Goal: Information Seeking & Learning: Learn about a topic

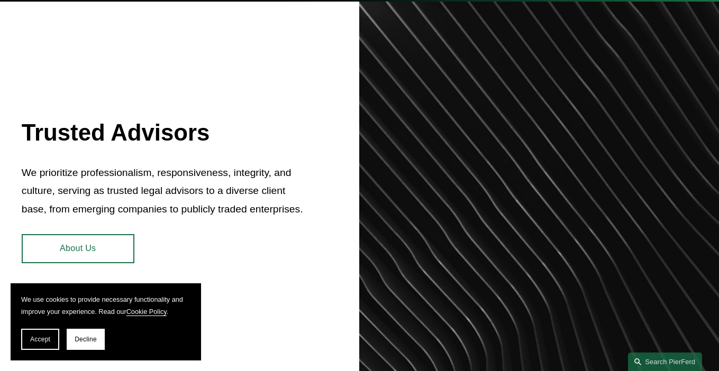
scroll to position [476, 0]
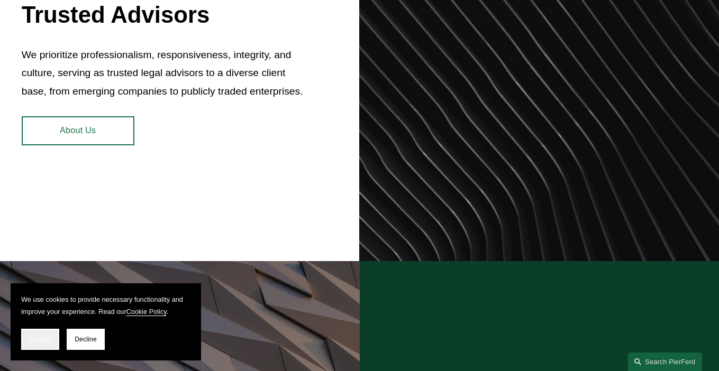
click at [56, 342] on button "Accept" at bounding box center [40, 339] width 38 height 21
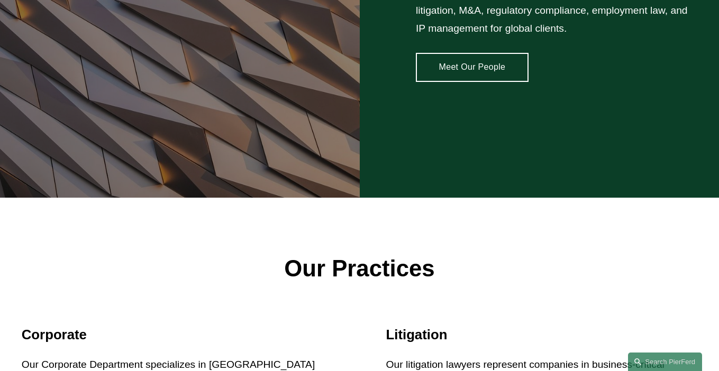
scroll to position [793, 0]
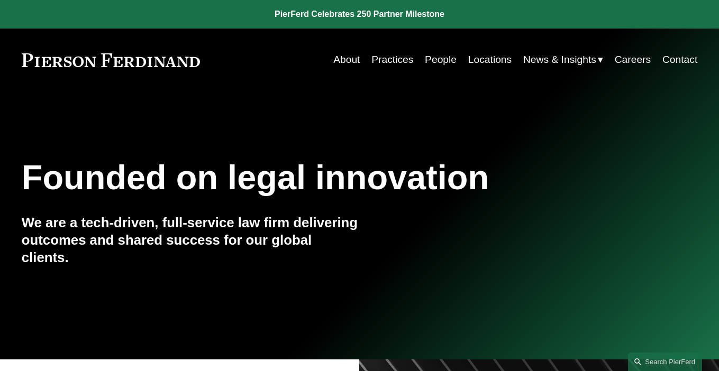
click at [380, 61] on link "Practices" at bounding box center [392, 60] width 42 height 21
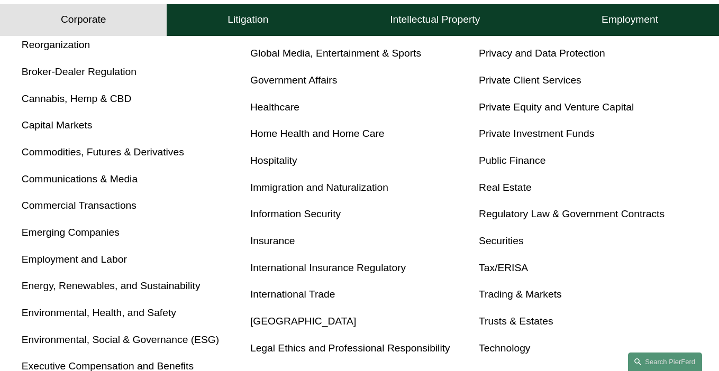
scroll to position [529, 0]
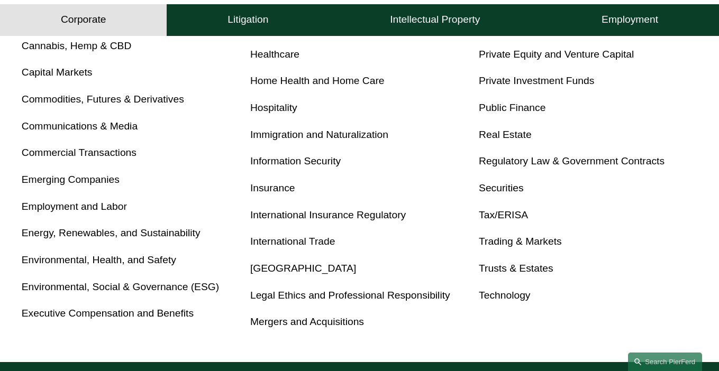
click at [507, 220] on link "Tax/ERISA" at bounding box center [503, 214] width 49 height 11
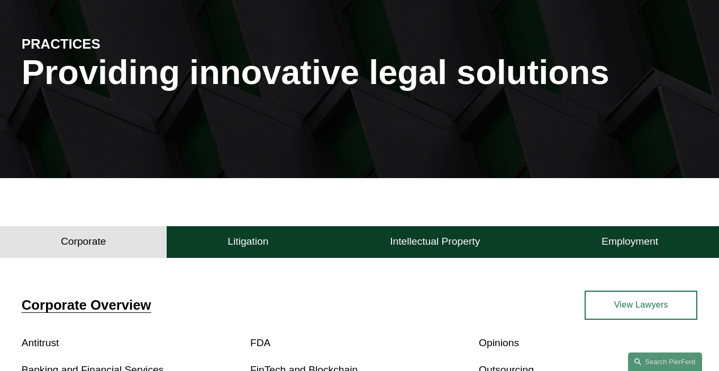
scroll to position [0, 0]
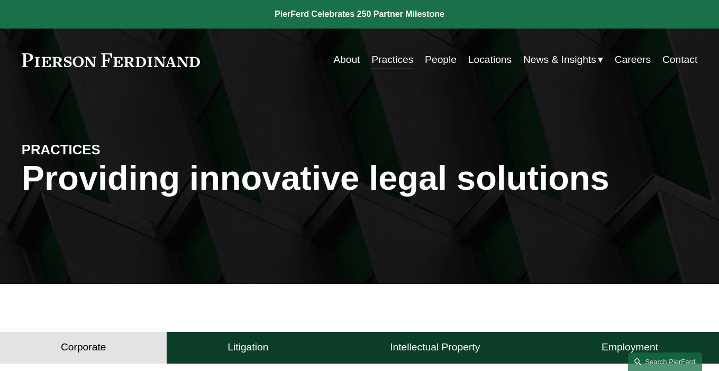
click at [481, 62] on link "Locations" at bounding box center [489, 60] width 43 height 21
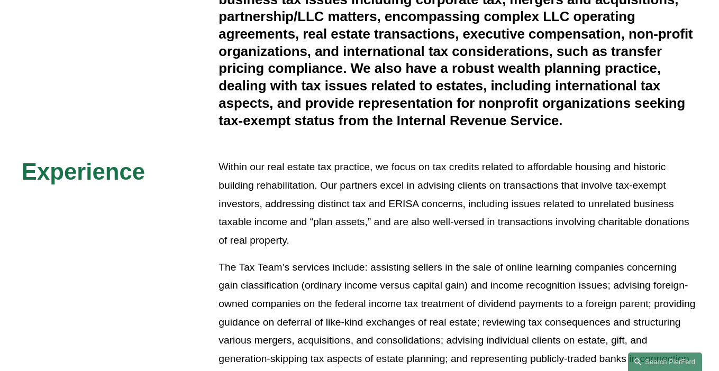
scroll to position [159, 0]
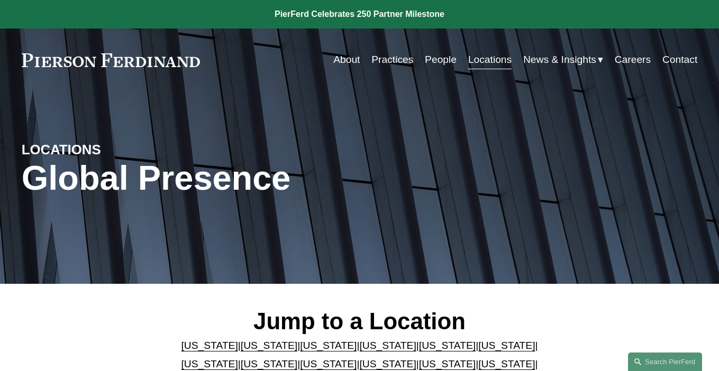
scroll to position [159, 0]
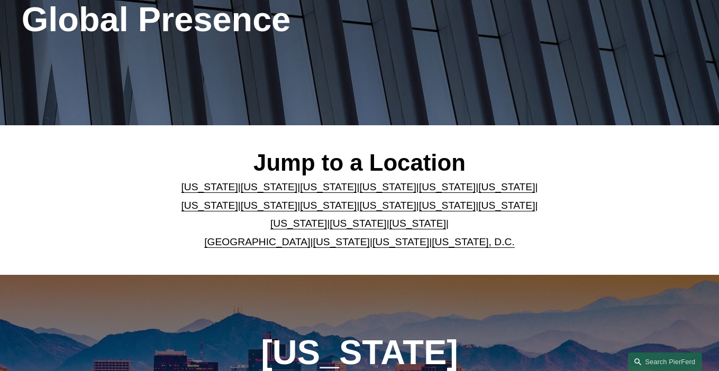
click at [241, 205] on link "[US_STATE]" at bounding box center [269, 205] width 57 height 11
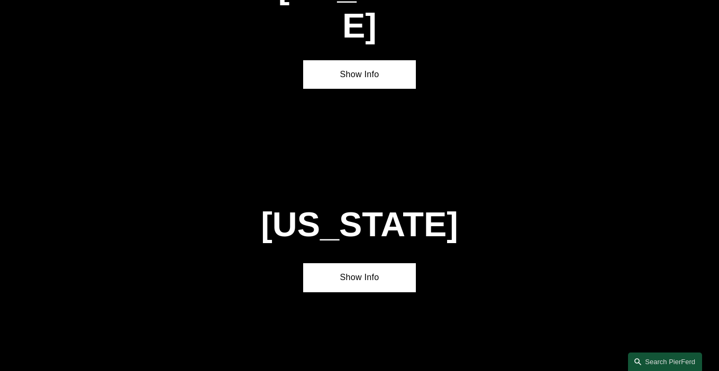
scroll to position [1875, 0]
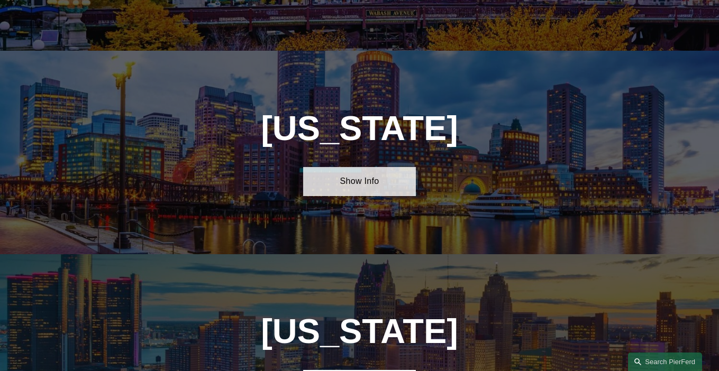
click at [369, 167] on link "Show Info" at bounding box center [359, 181] width 113 height 29
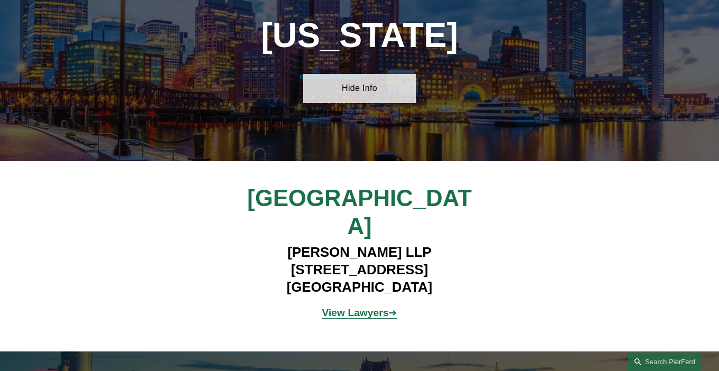
scroll to position [1981, 0]
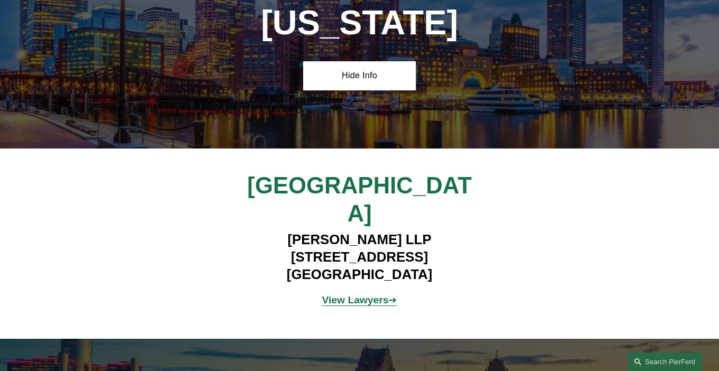
click at [358, 295] on strong "View Lawyers" at bounding box center [355, 300] width 67 height 11
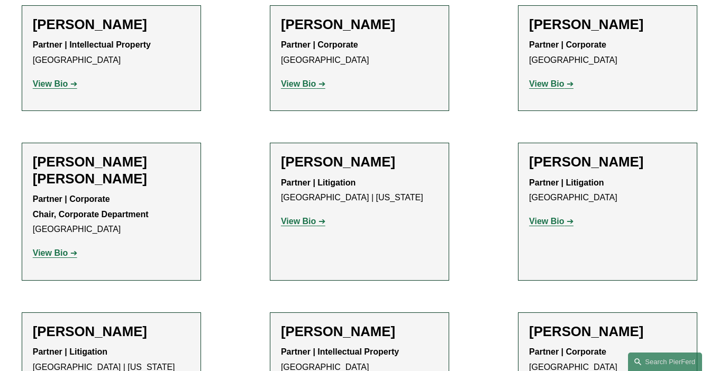
scroll to position [582, 0]
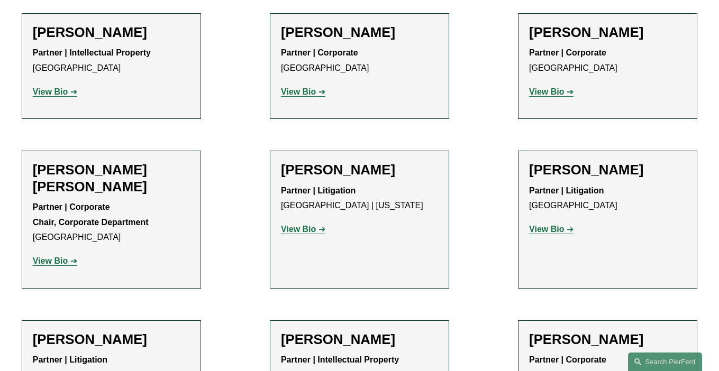
click at [44, 254] on p "View Bio" at bounding box center [111, 261] width 157 height 15
click at [47, 256] on strong "View Bio" at bounding box center [50, 260] width 35 height 9
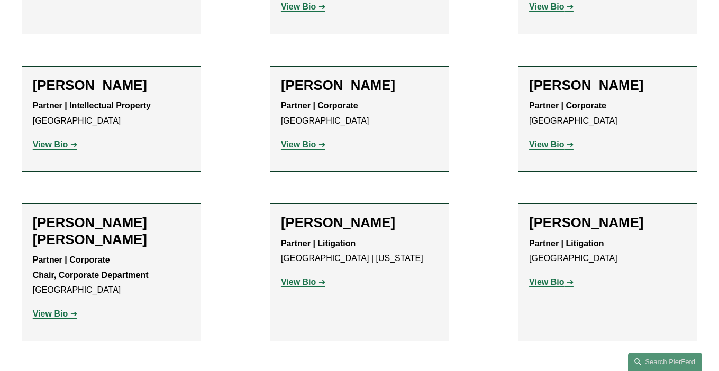
click at [305, 140] on strong "View Bio" at bounding box center [298, 144] width 35 height 9
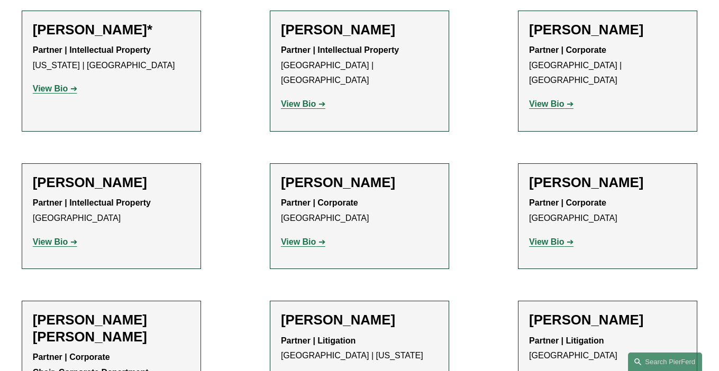
scroll to position [423, 0]
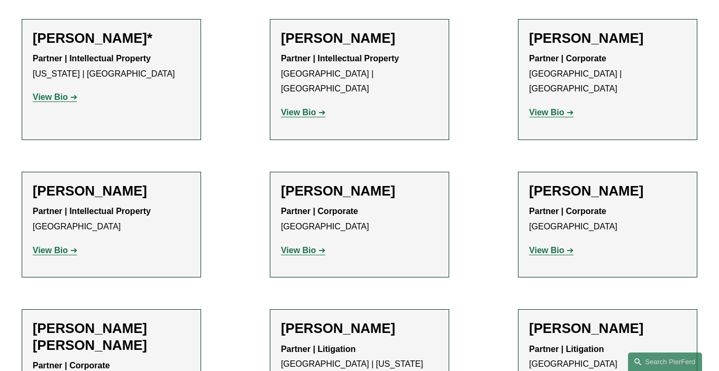
click at [539, 246] on strong "View Bio" at bounding box center [546, 250] width 35 height 9
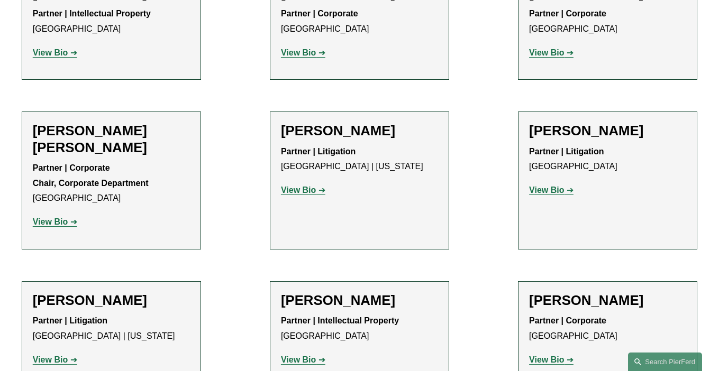
scroll to position [687, 0]
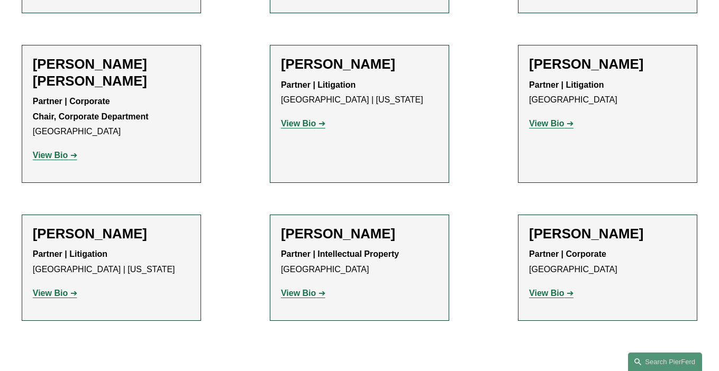
click at [547, 289] on strong "View Bio" at bounding box center [546, 293] width 35 height 9
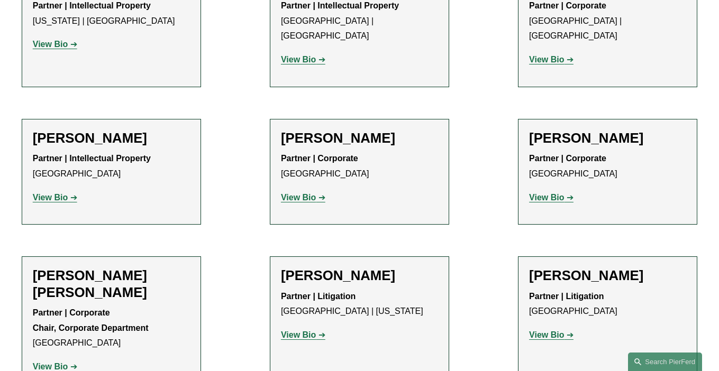
scroll to position [423, 0]
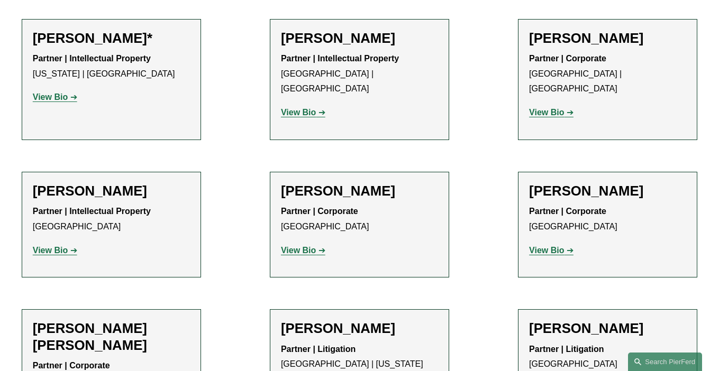
click at [307, 108] on strong "View Bio" at bounding box center [298, 112] width 35 height 9
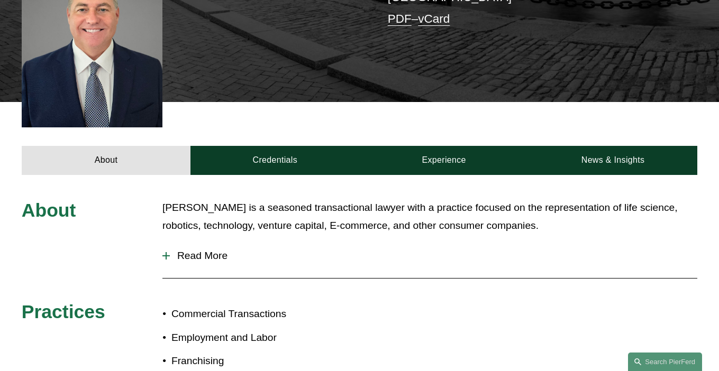
scroll to position [317, 0]
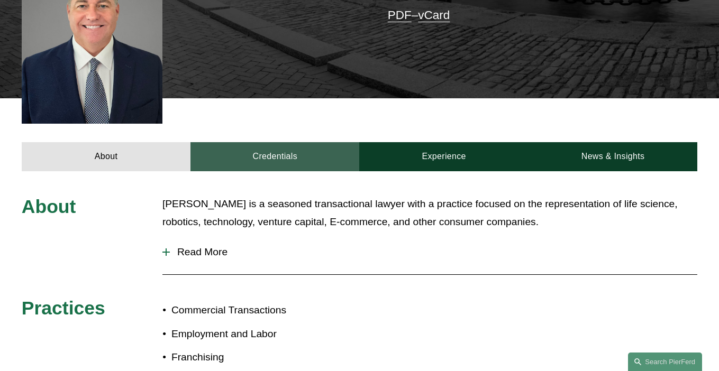
click at [302, 142] on link "Credentials" at bounding box center [274, 156] width 169 height 29
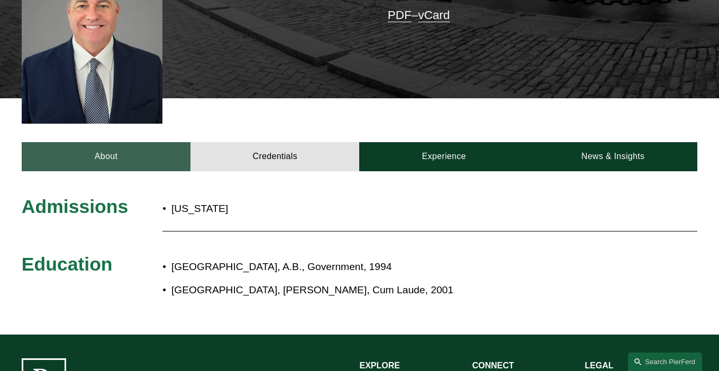
click at [73, 142] on link "About" at bounding box center [106, 156] width 169 height 29
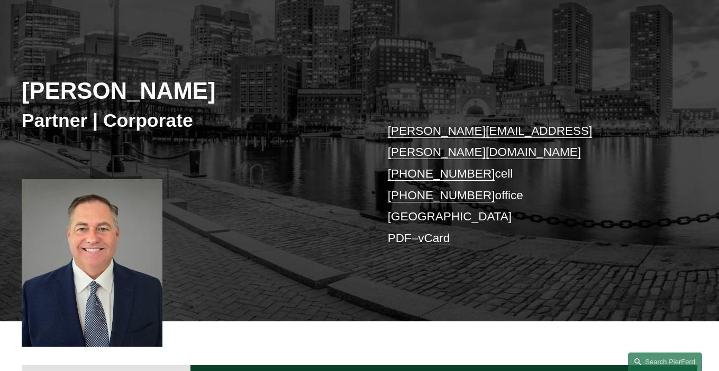
scroll to position [0, 0]
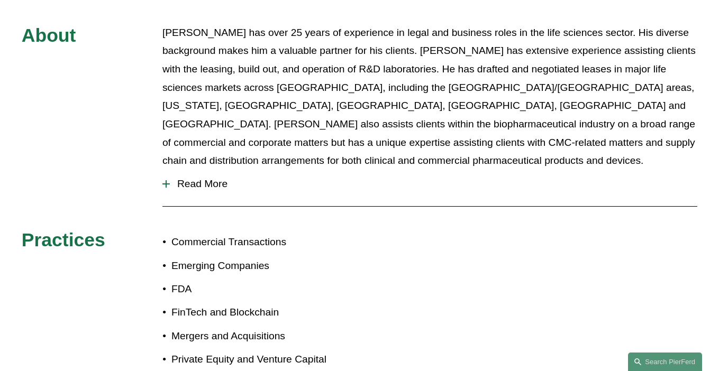
scroll to position [423, 0]
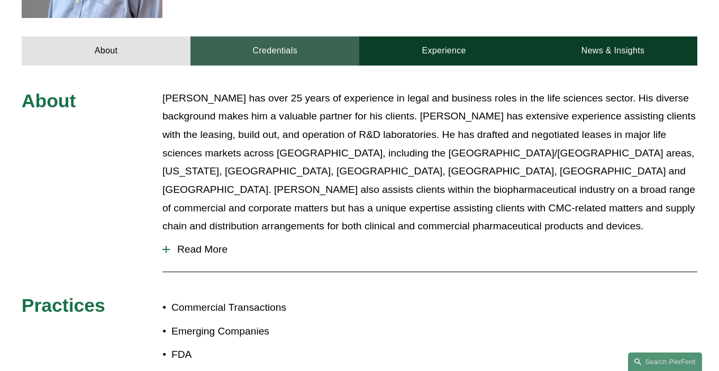
click at [266, 36] on link "Credentials" at bounding box center [274, 50] width 169 height 29
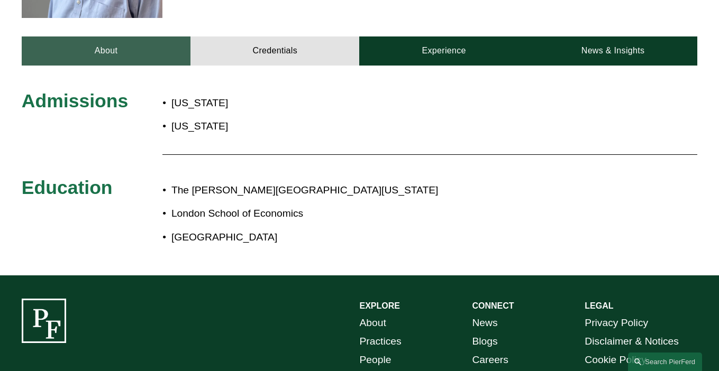
click at [177, 36] on link "About" at bounding box center [106, 50] width 169 height 29
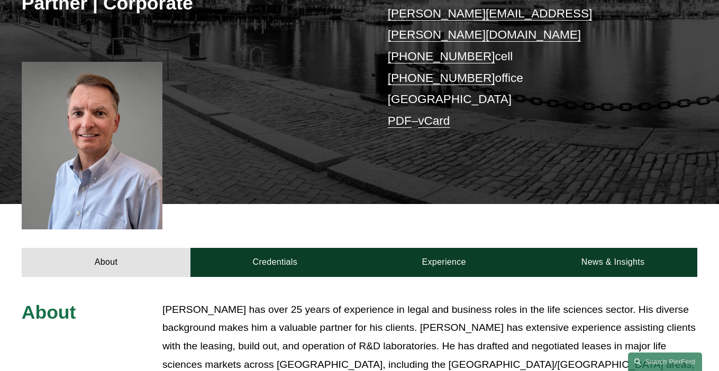
scroll to position [106, 0]
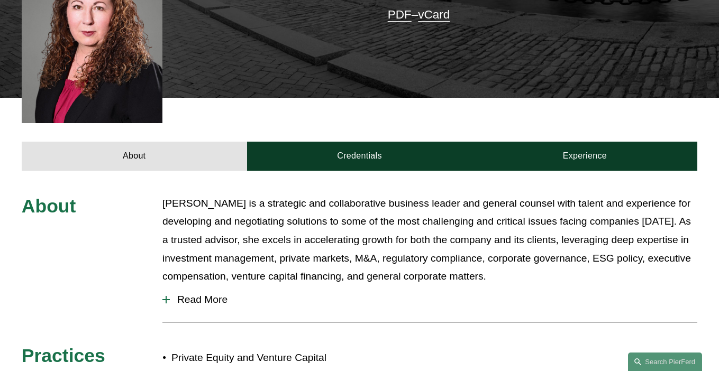
scroll to position [317, 0]
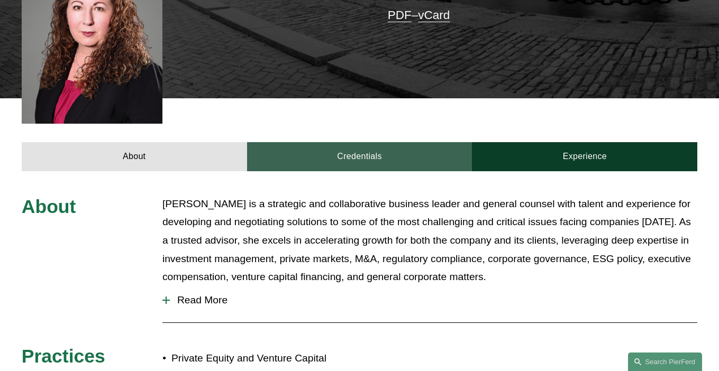
click at [321, 142] on link "Credentials" at bounding box center [359, 156] width 225 height 29
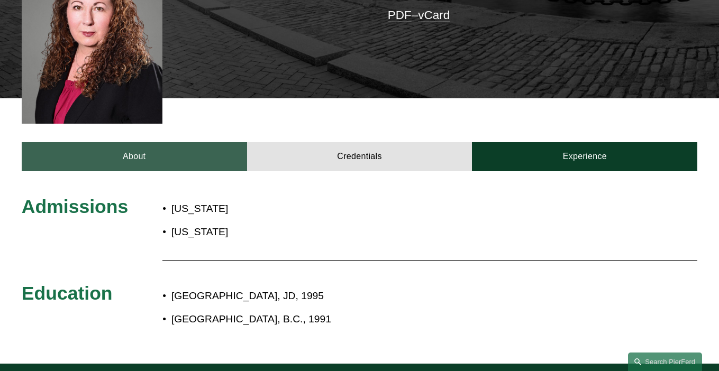
click at [129, 142] on link "About" at bounding box center [134, 156] width 225 height 29
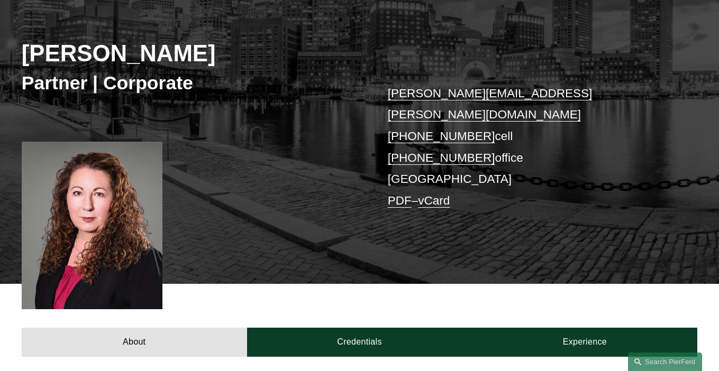
scroll to position [106, 0]
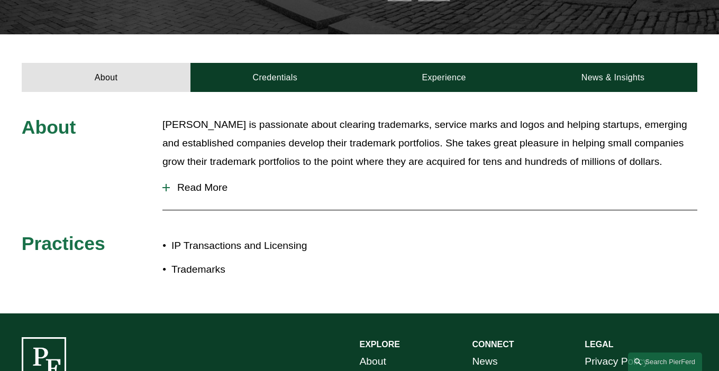
scroll to position [317, 0]
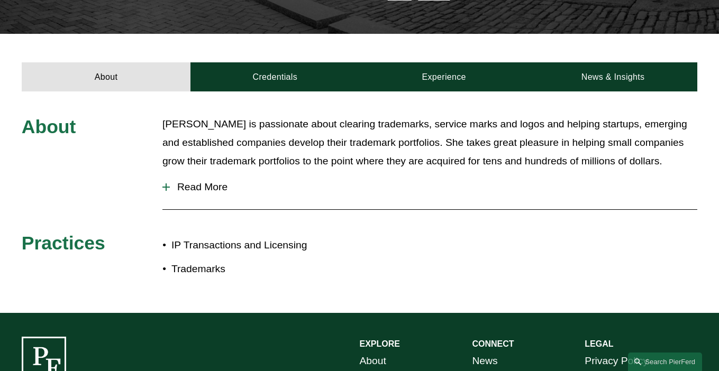
click at [196, 173] on button "Read More" at bounding box center [429, 186] width 535 height 27
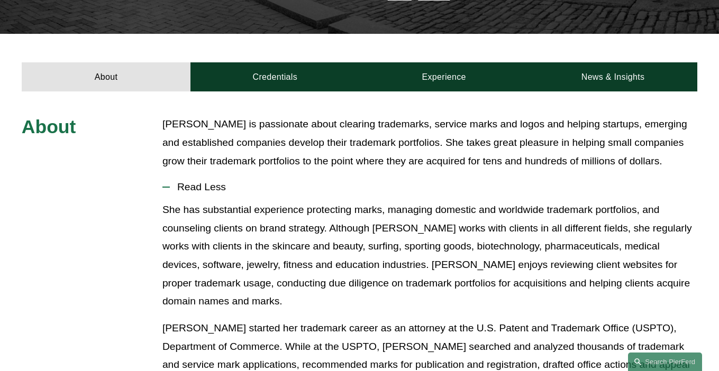
click at [196, 173] on button "Read Less" at bounding box center [429, 186] width 535 height 27
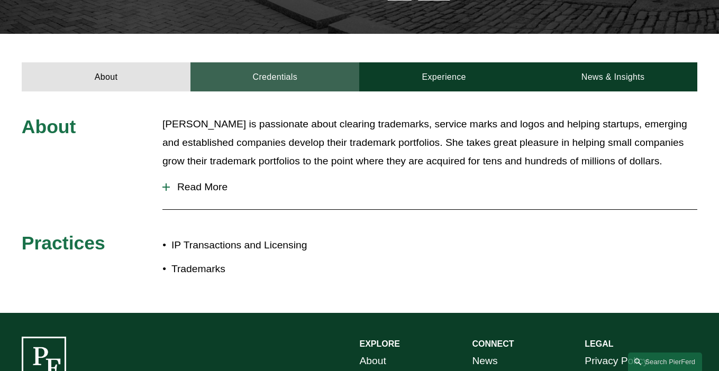
click at [266, 62] on link "Credentials" at bounding box center [274, 76] width 169 height 29
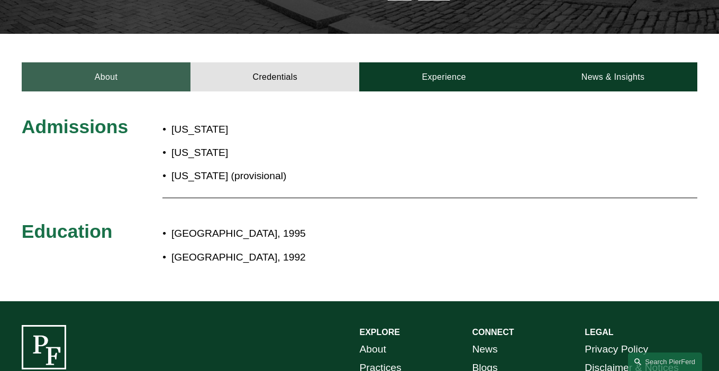
click at [107, 62] on link "About" at bounding box center [106, 76] width 169 height 29
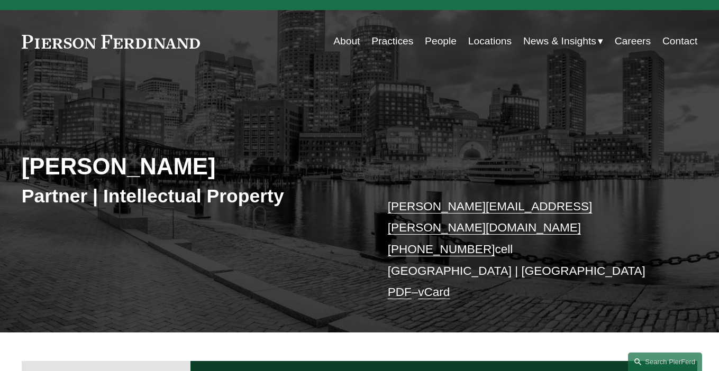
scroll to position [0, 0]
